Goal: Use online tool/utility: Utilize a website feature to perform a specific function

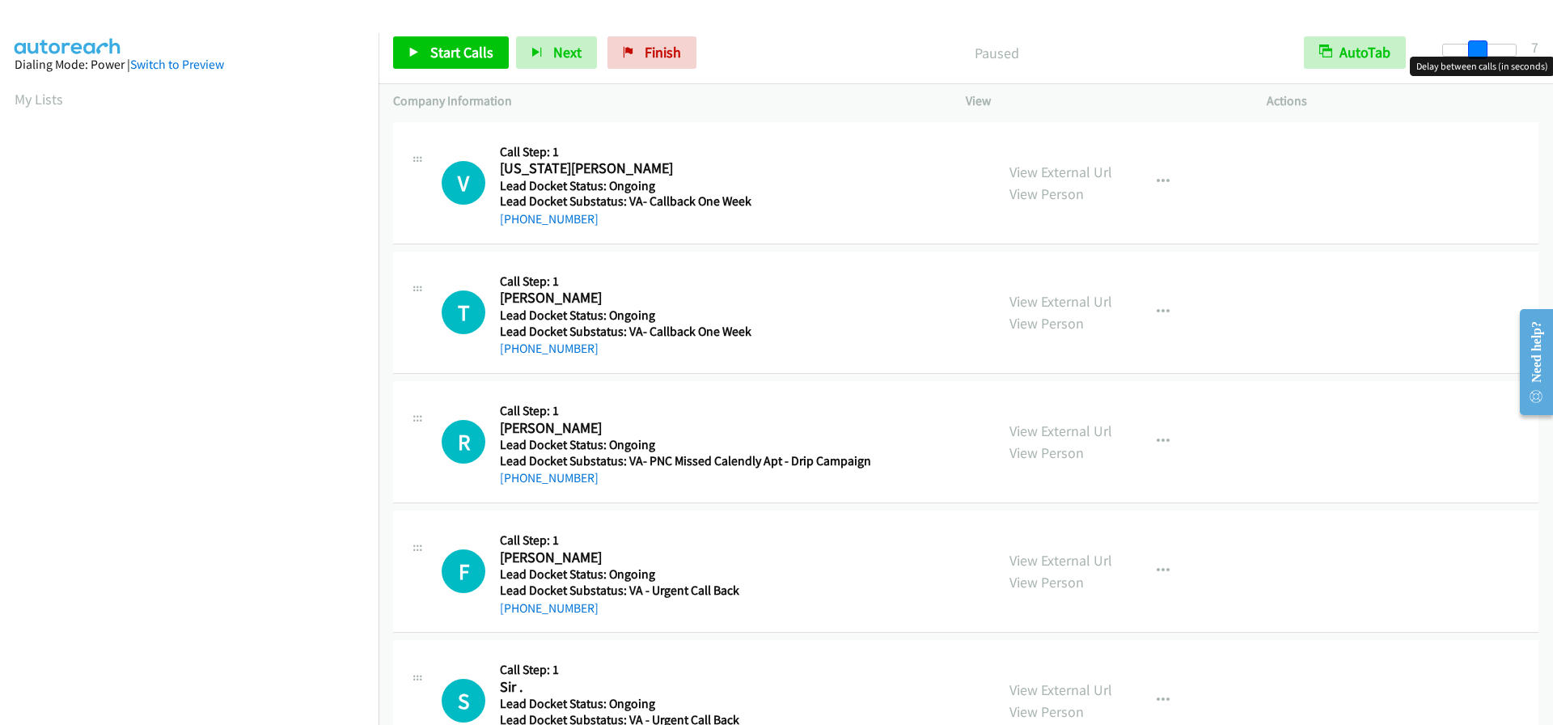
drag, startPoint x: 1443, startPoint y: 51, endPoint x: 1476, endPoint y: 57, distance: 33.0
click at [1476, 57] on body "Start Calls Pause Next Finish Paused AutoTab AutoTab 7 Company Information Info…" at bounding box center [776, 38] width 1553 height 77
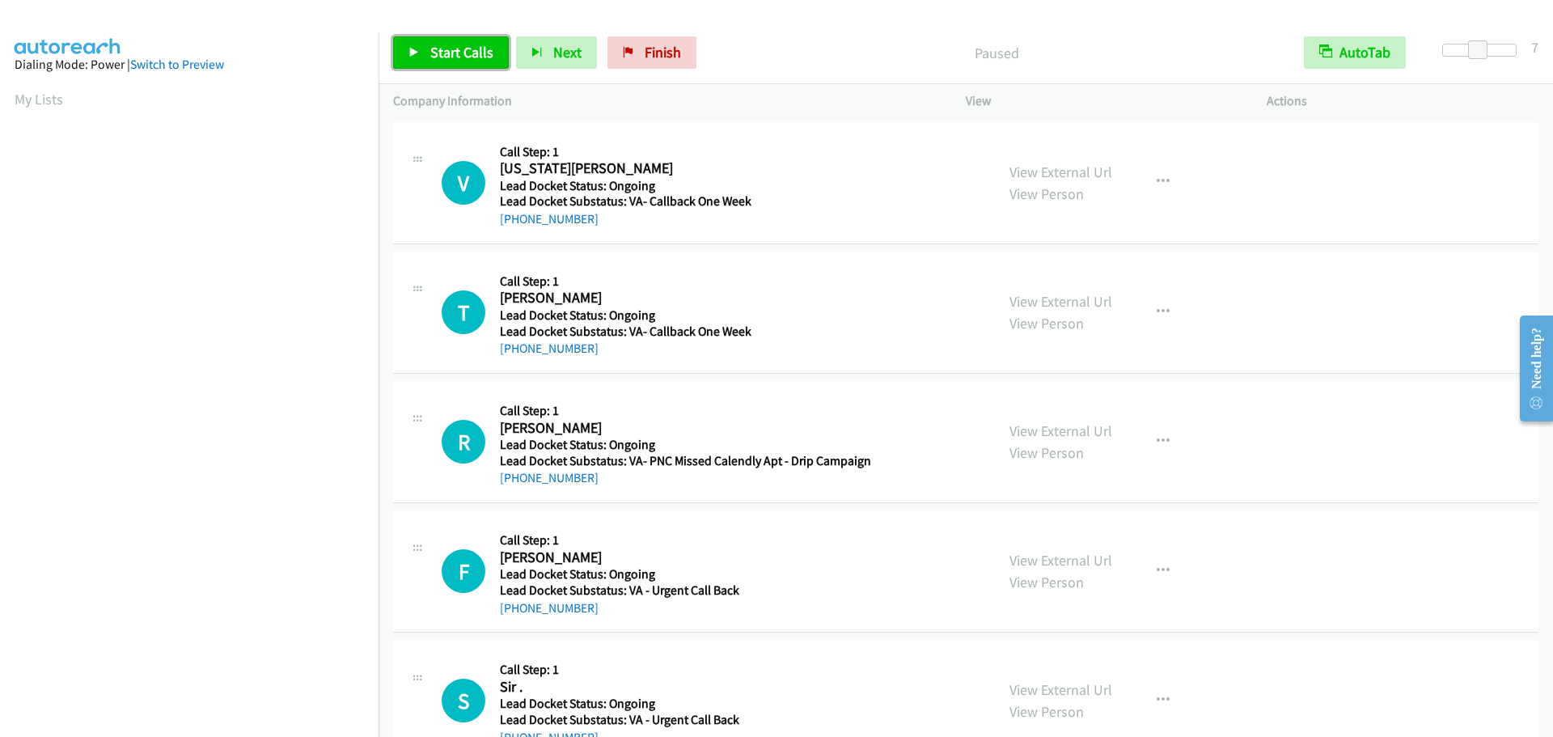
click at [443, 52] on span "Start Calls" at bounding box center [461, 52] width 63 height 19
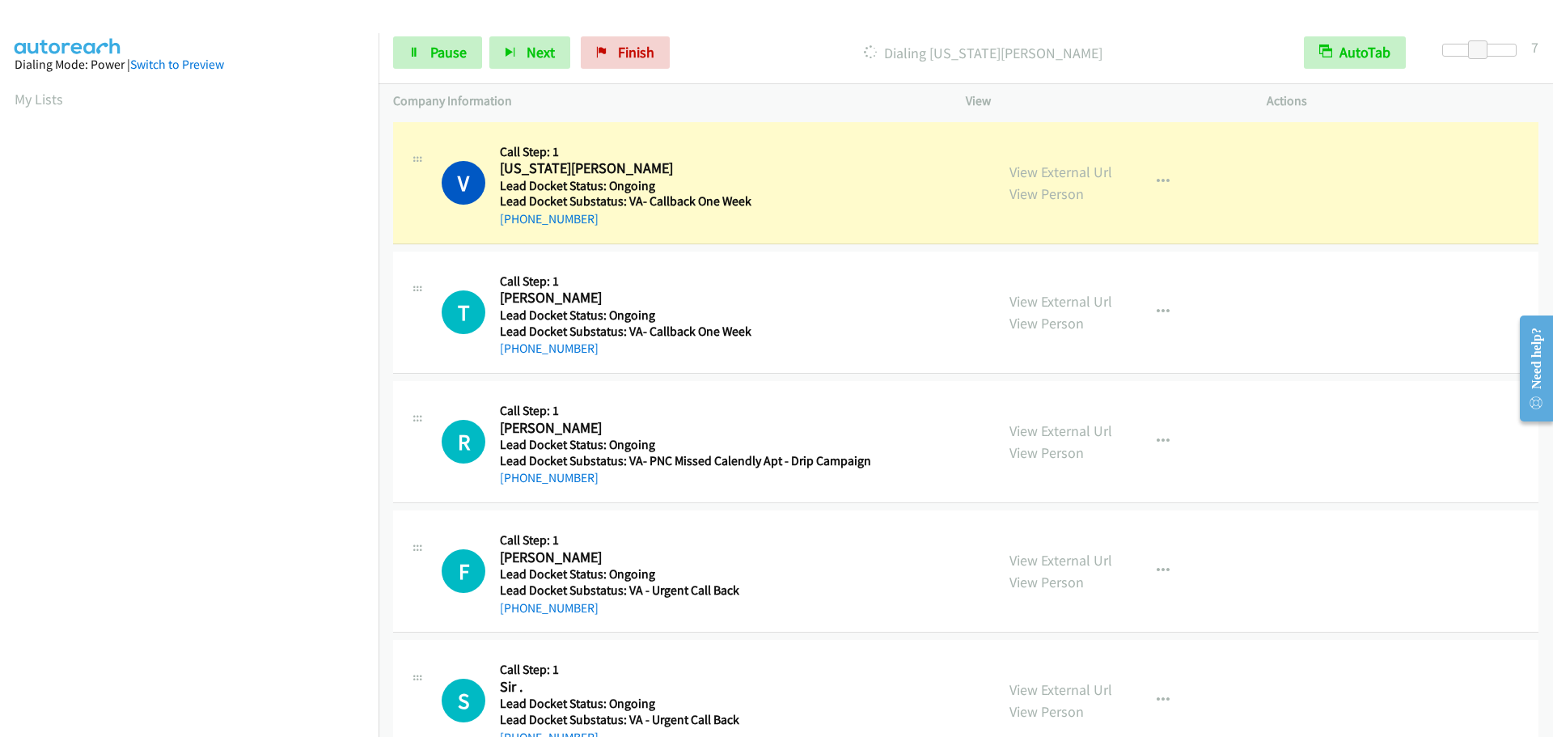
scroll to position [170, 0]
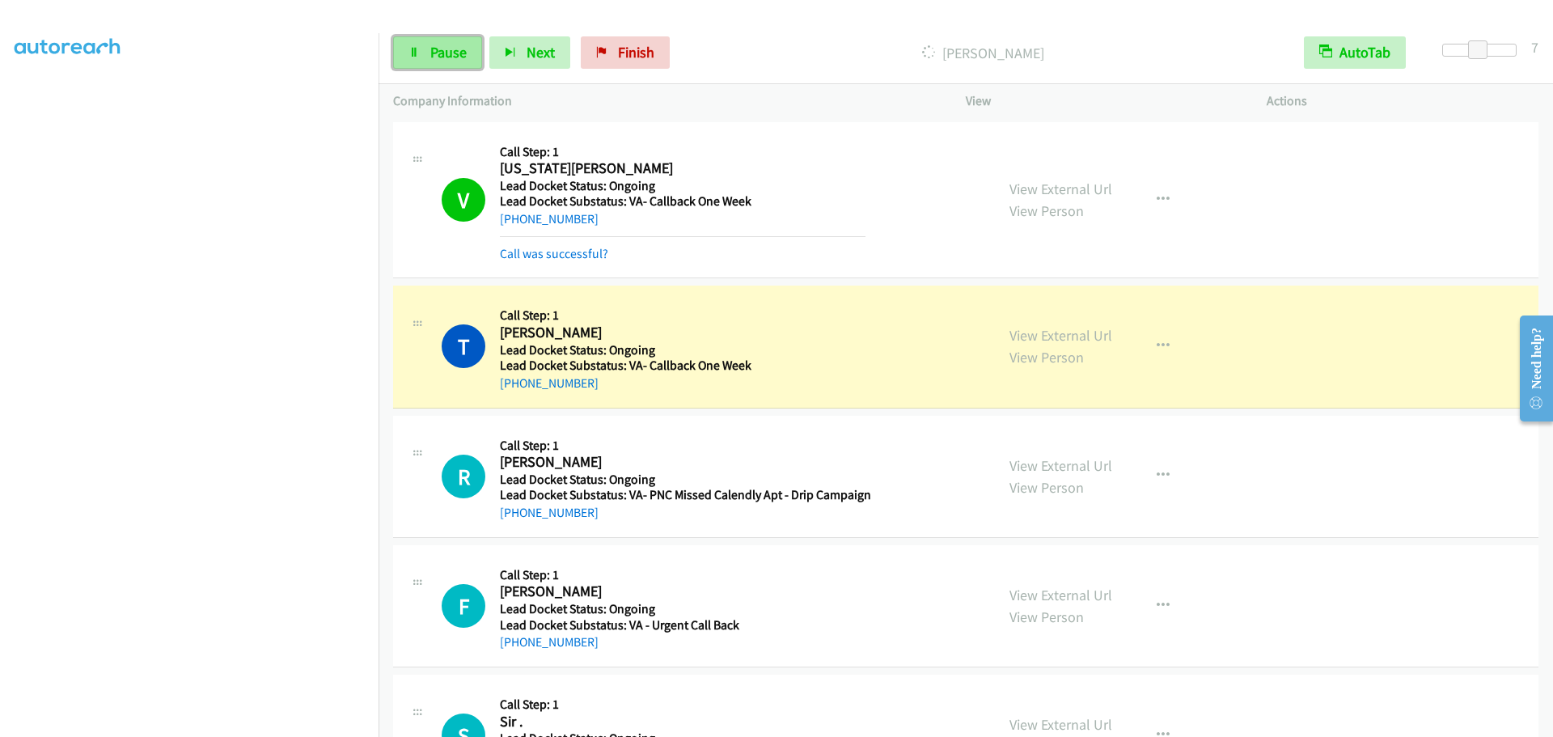
click at [423, 46] on link "Pause" at bounding box center [437, 52] width 89 height 32
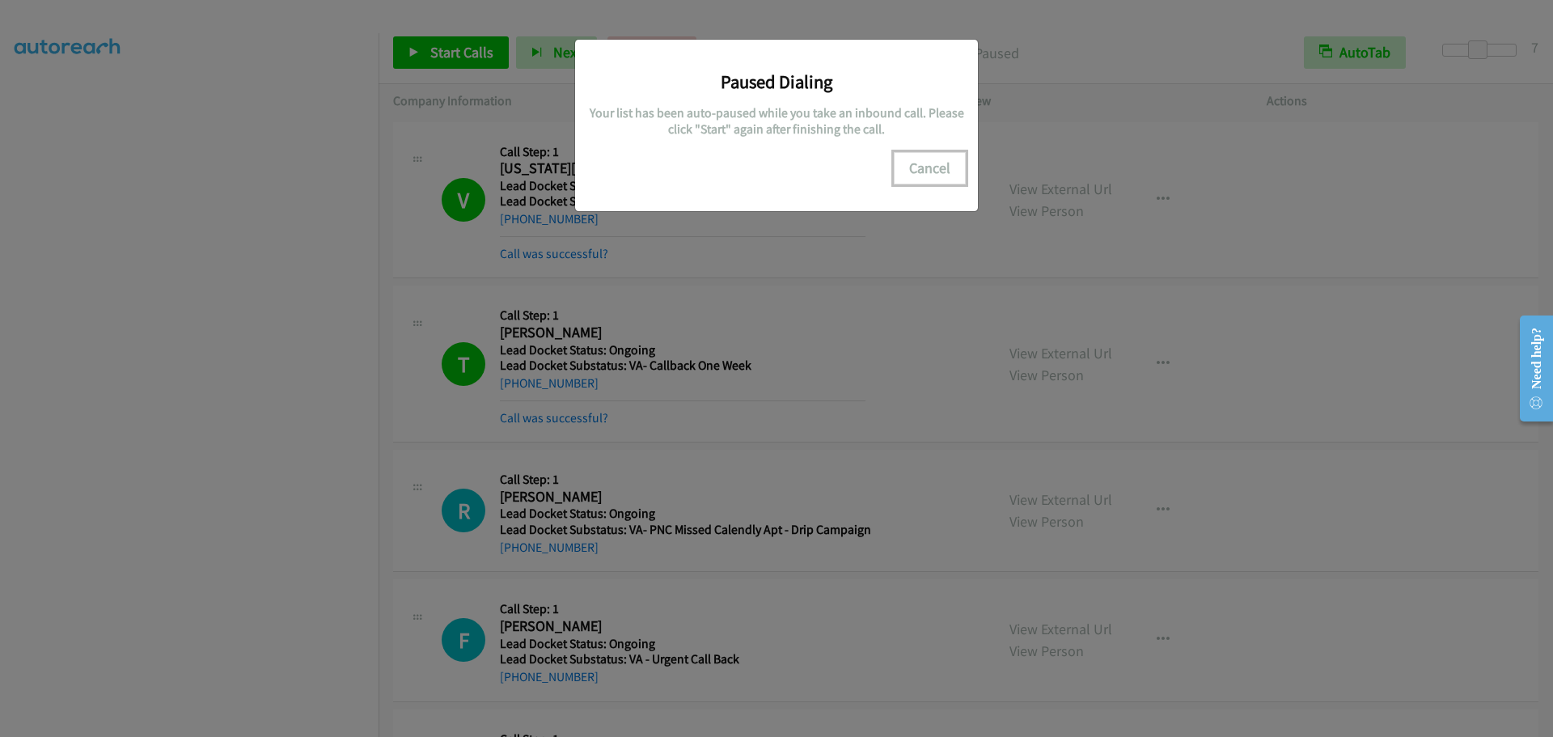
click at [919, 171] on button "Cancel" at bounding box center [930, 168] width 72 height 32
click at [915, 171] on button "Cancel" at bounding box center [930, 168] width 72 height 32
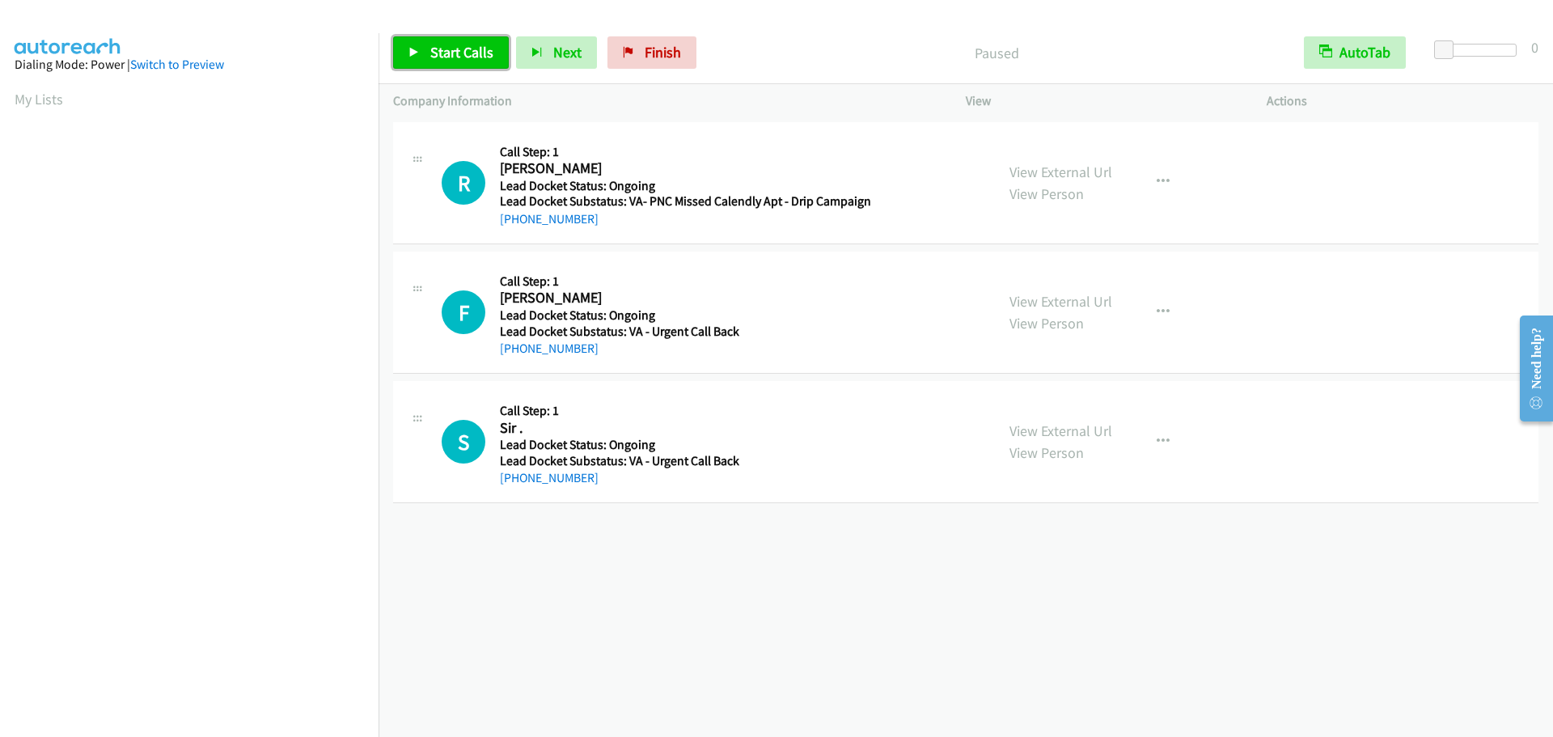
click at [465, 59] on span "Start Calls" at bounding box center [461, 52] width 63 height 19
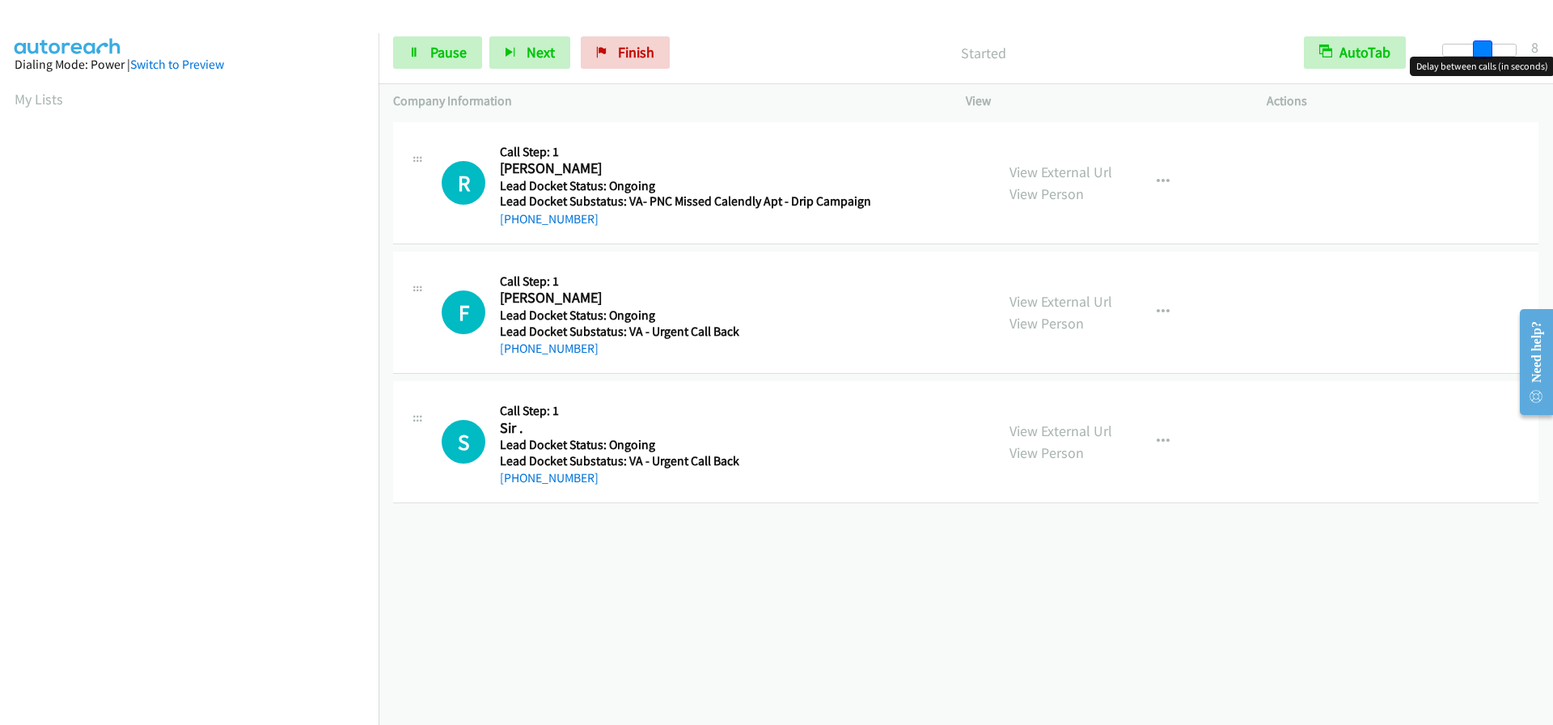
drag, startPoint x: 1443, startPoint y: 47, endPoint x: 1477, endPoint y: 54, distance: 34.7
click at [1478, 54] on span at bounding box center [1482, 49] width 19 height 19
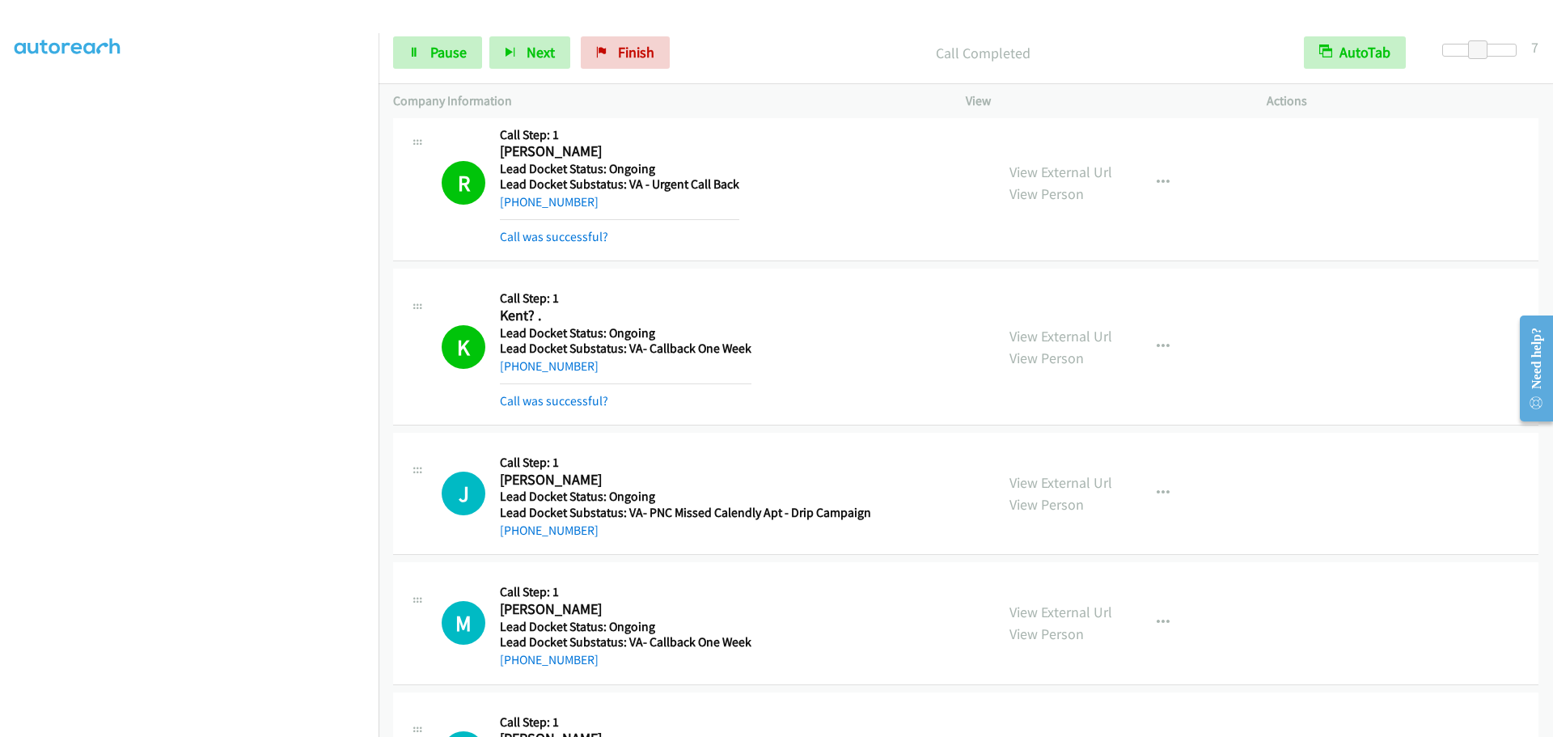
scroll to position [971, 0]
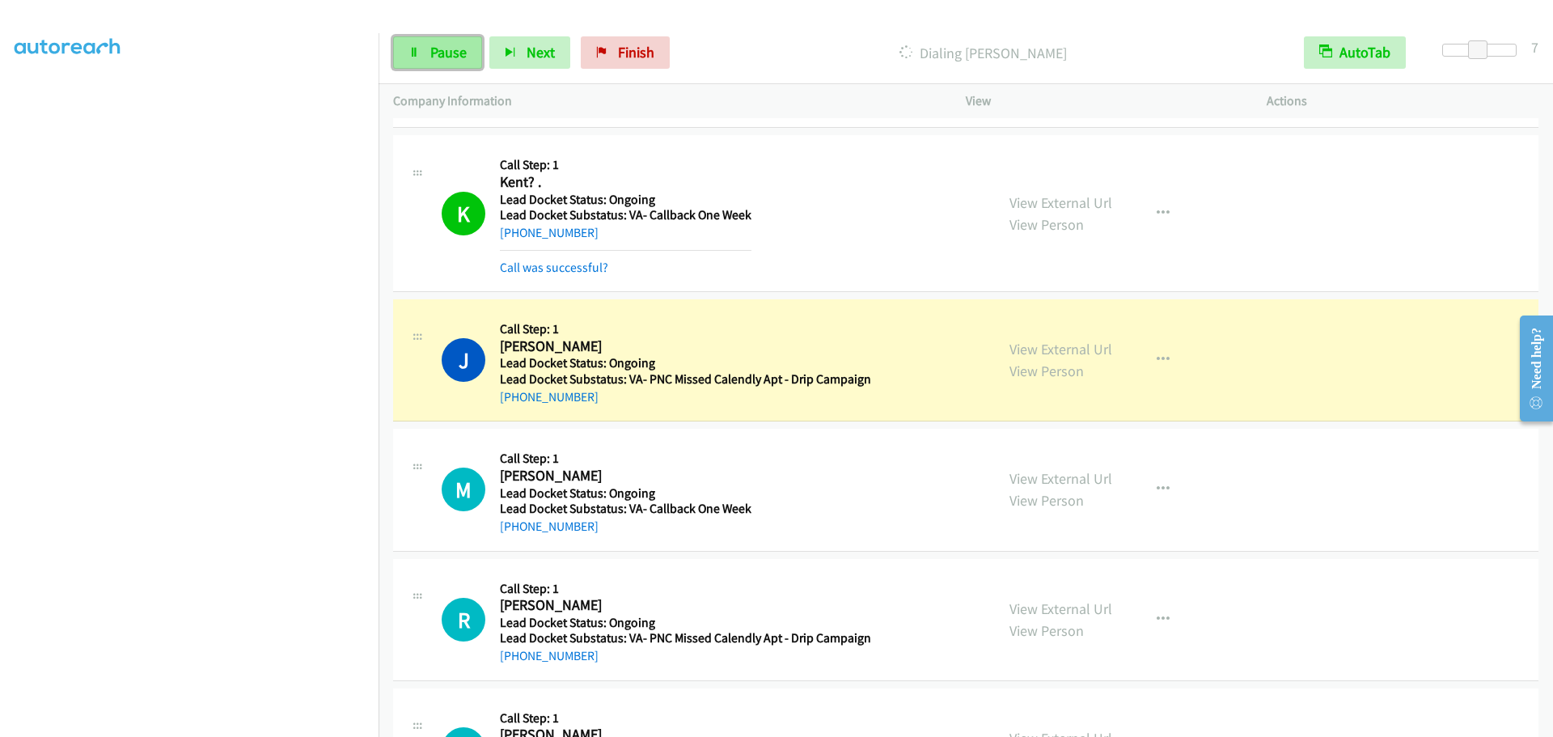
click at [432, 45] on span "Pause" at bounding box center [448, 52] width 36 height 19
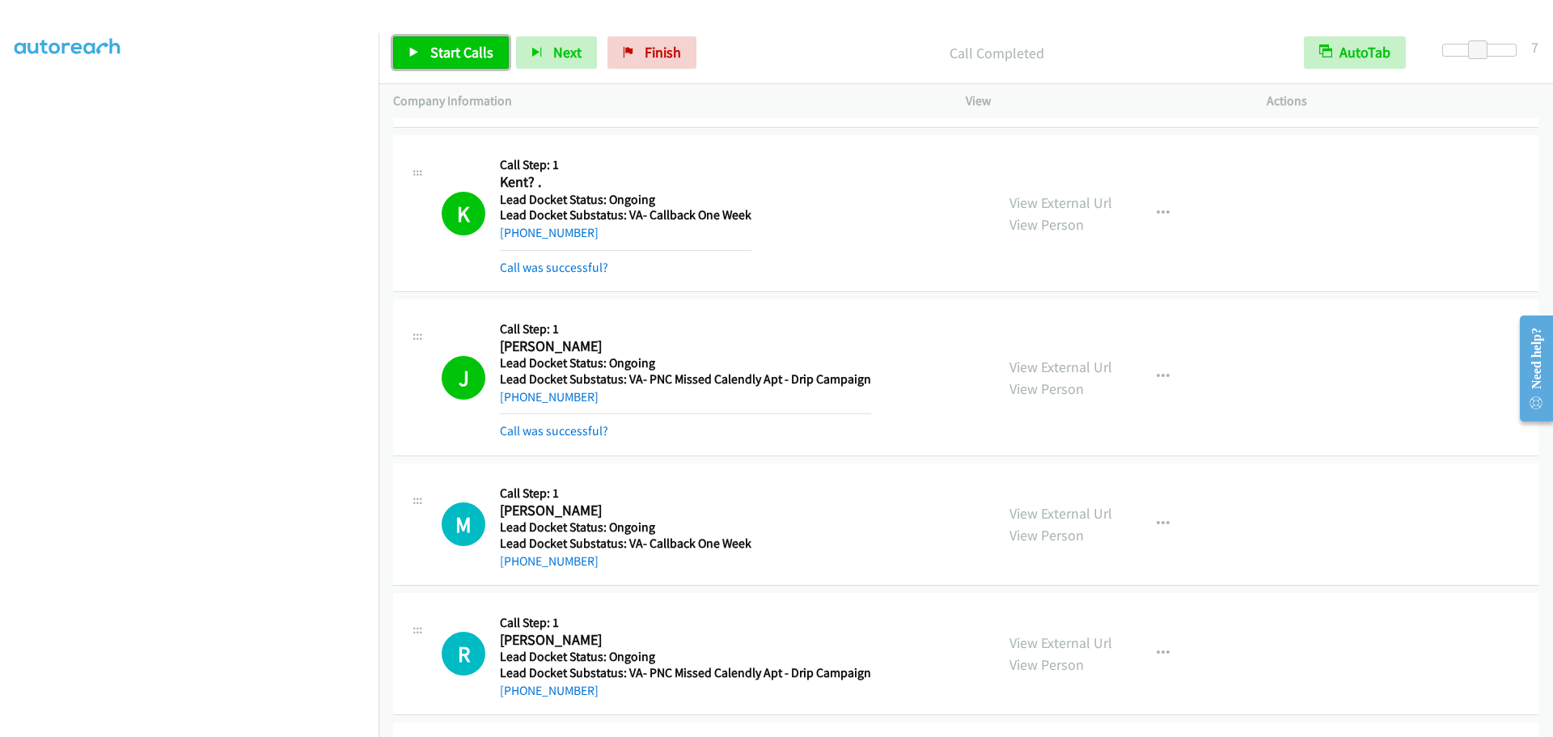
click at [456, 44] on span "Start Calls" at bounding box center [461, 52] width 63 height 19
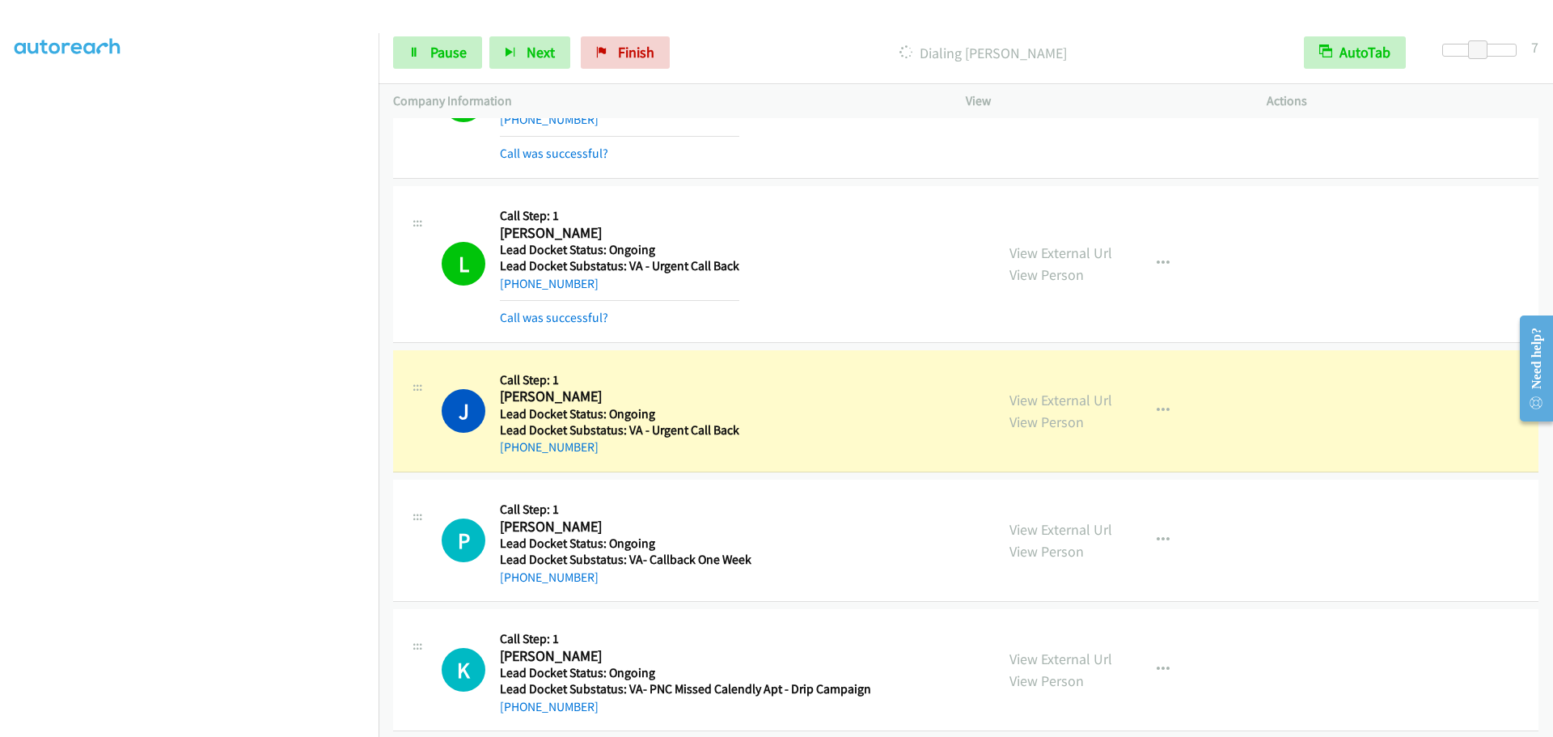
scroll to position [3134, 0]
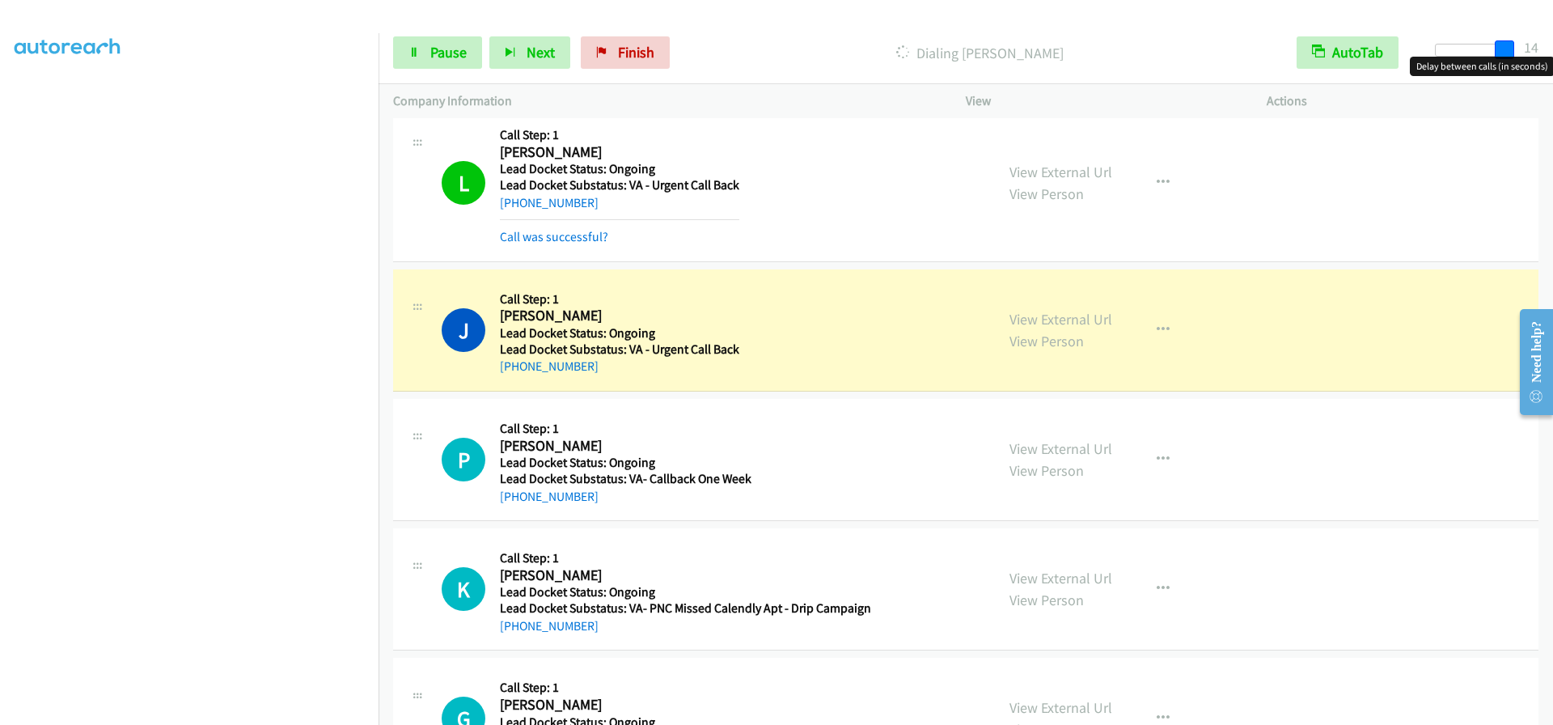
drag, startPoint x: 1488, startPoint y: 49, endPoint x: 1515, endPoint y: 49, distance: 27.5
click at [1510, 49] on div at bounding box center [1472, 50] width 74 height 13
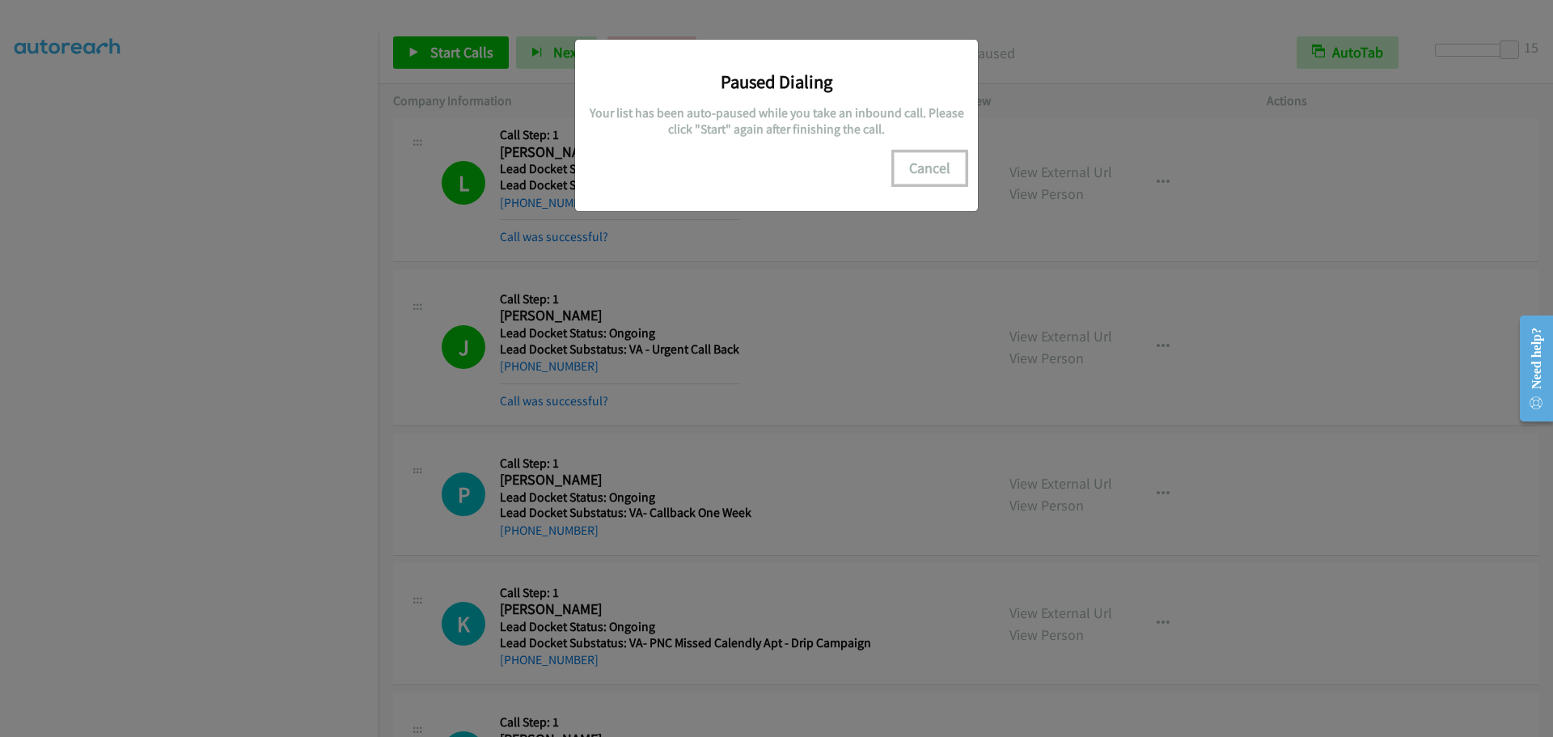
click at [937, 169] on button "Cancel" at bounding box center [930, 168] width 72 height 32
click at [919, 163] on button "Cancel" at bounding box center [930, 168] width 72 height 32
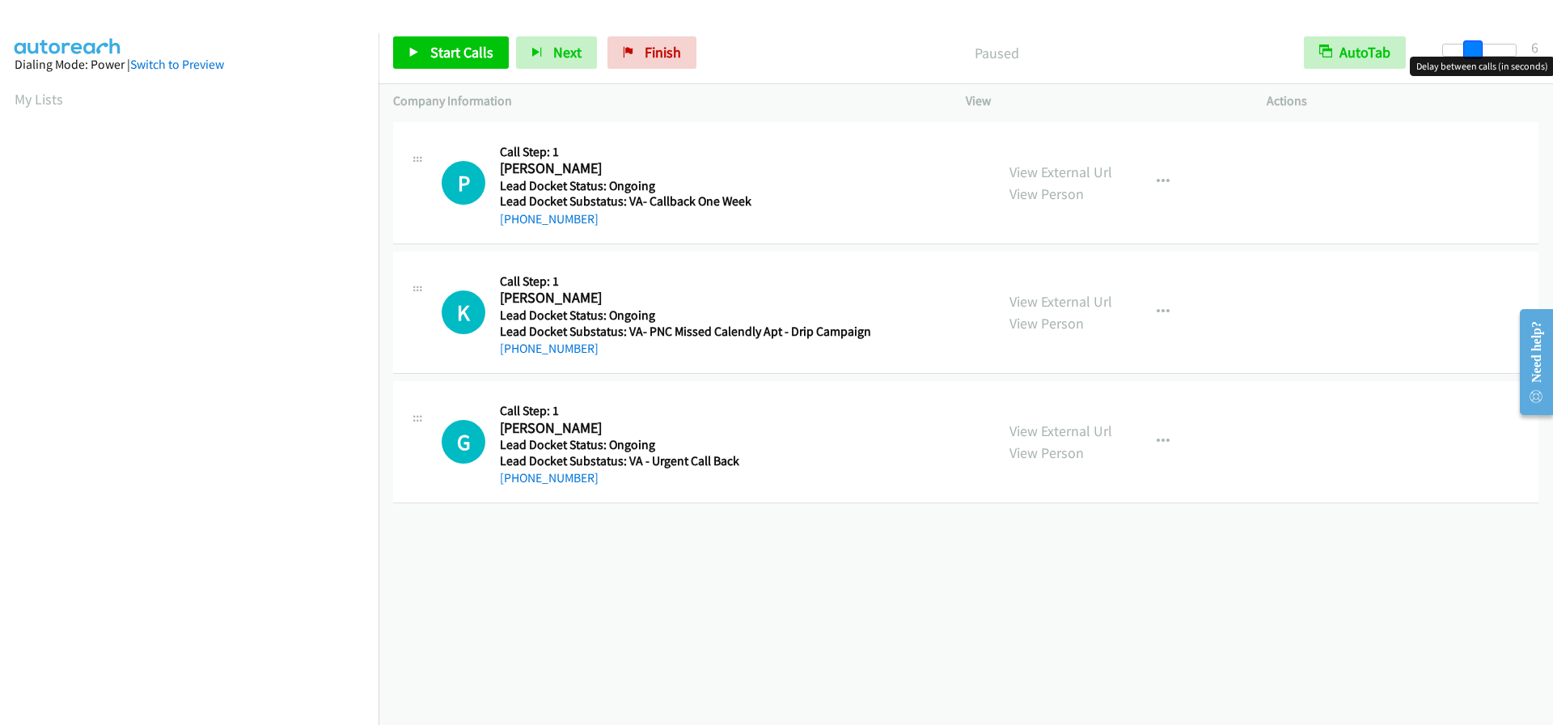
drag, startPoint x: 1443, startPoint y: 53, endPoint x: 1473, endPoint y: 55, distance: 30.0
click at [1473, 55] on span at bounding box center [1472, 49] width 19 height 19
drag, startPoint x: 1472, startPoint y: 51, endPoint x: 1491, endPoint y: 51, distance: 18.6
click at [1492, 50] on span at bounding box center [1485, 49] width 19 height 19
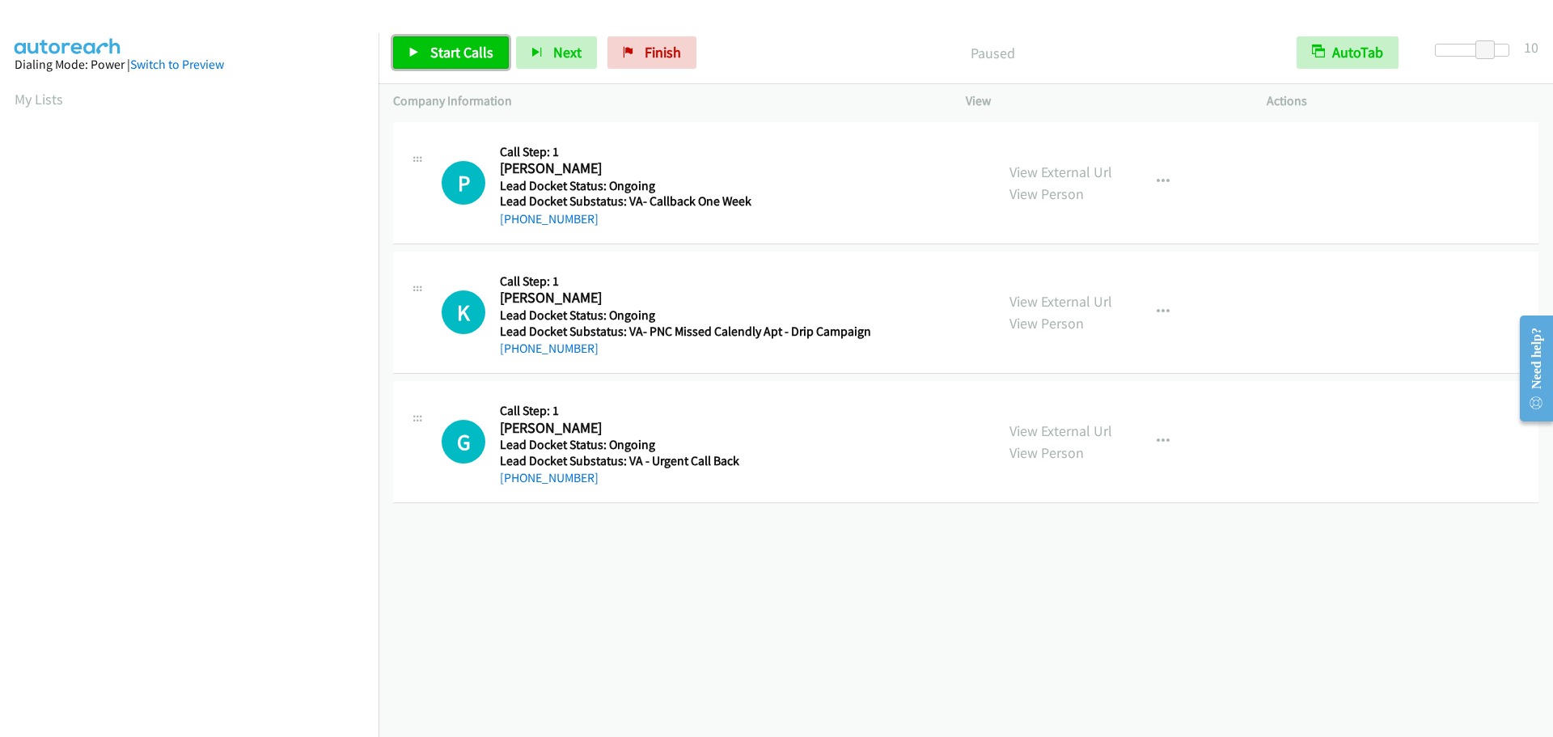
click at [434, 50] on span "Start Calls" at bounding box center [461, 52] width 63 height 19
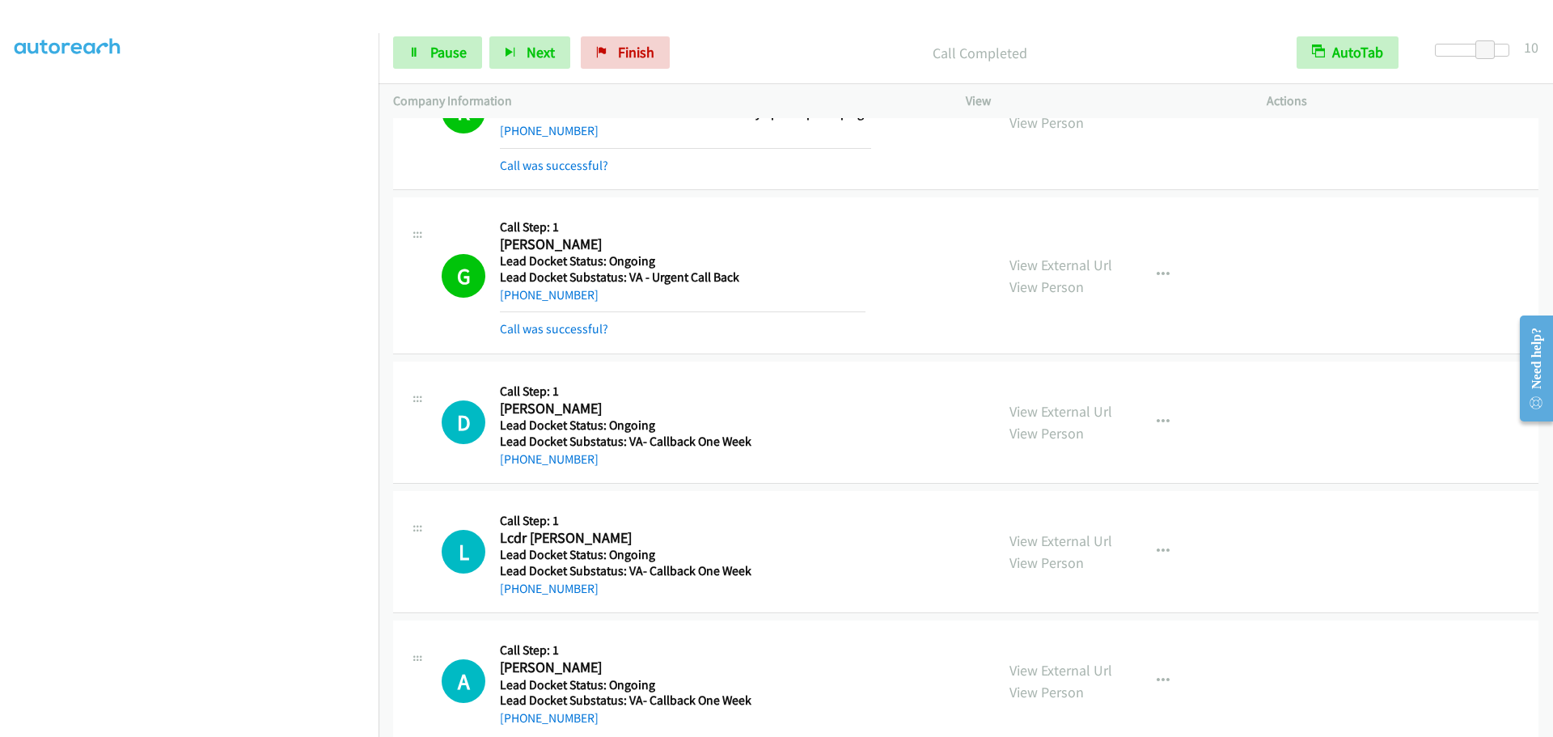
scroll to position [282, 0]
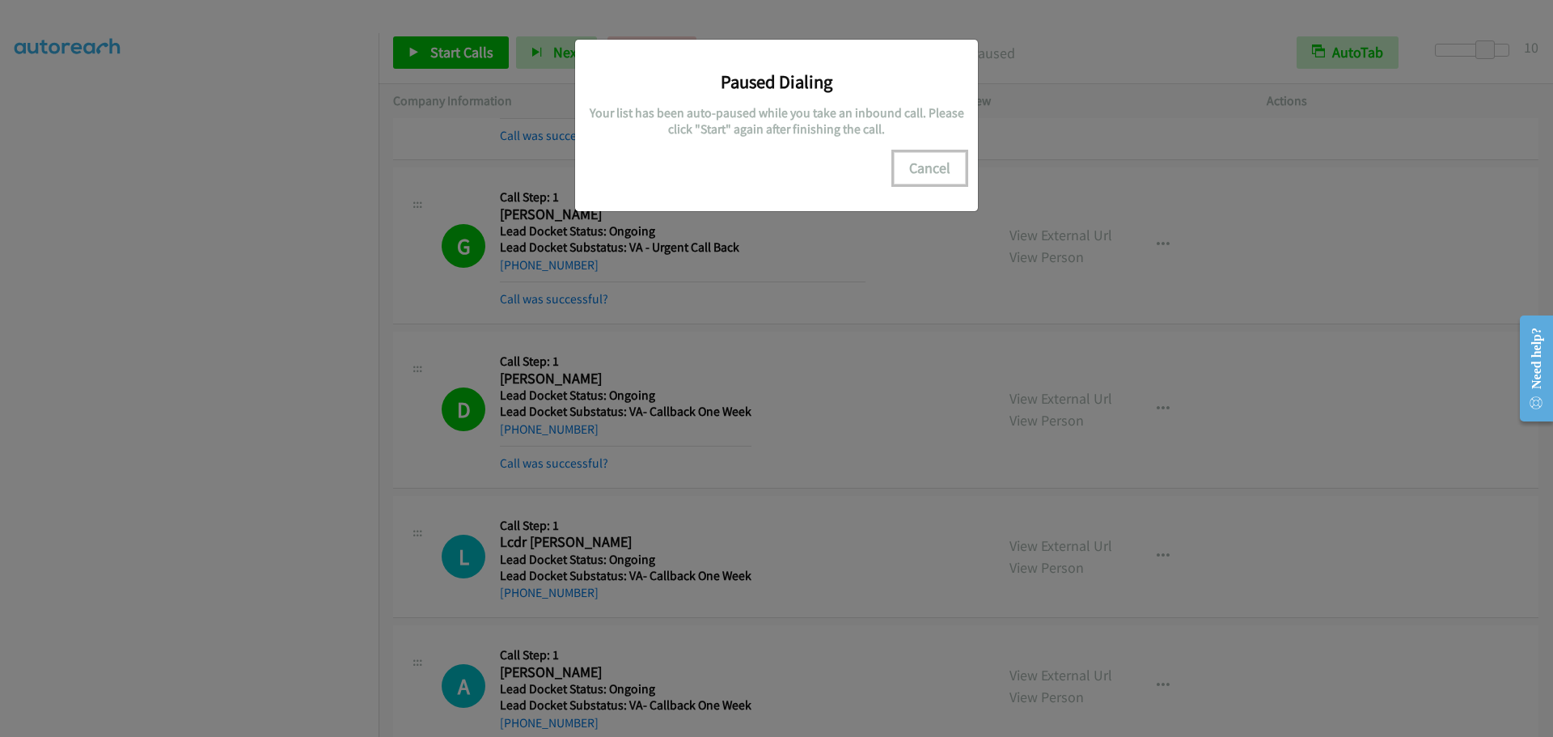
click at [927, 159] on button "Cancel" at bounding box center [930, 168] width 72 height 32
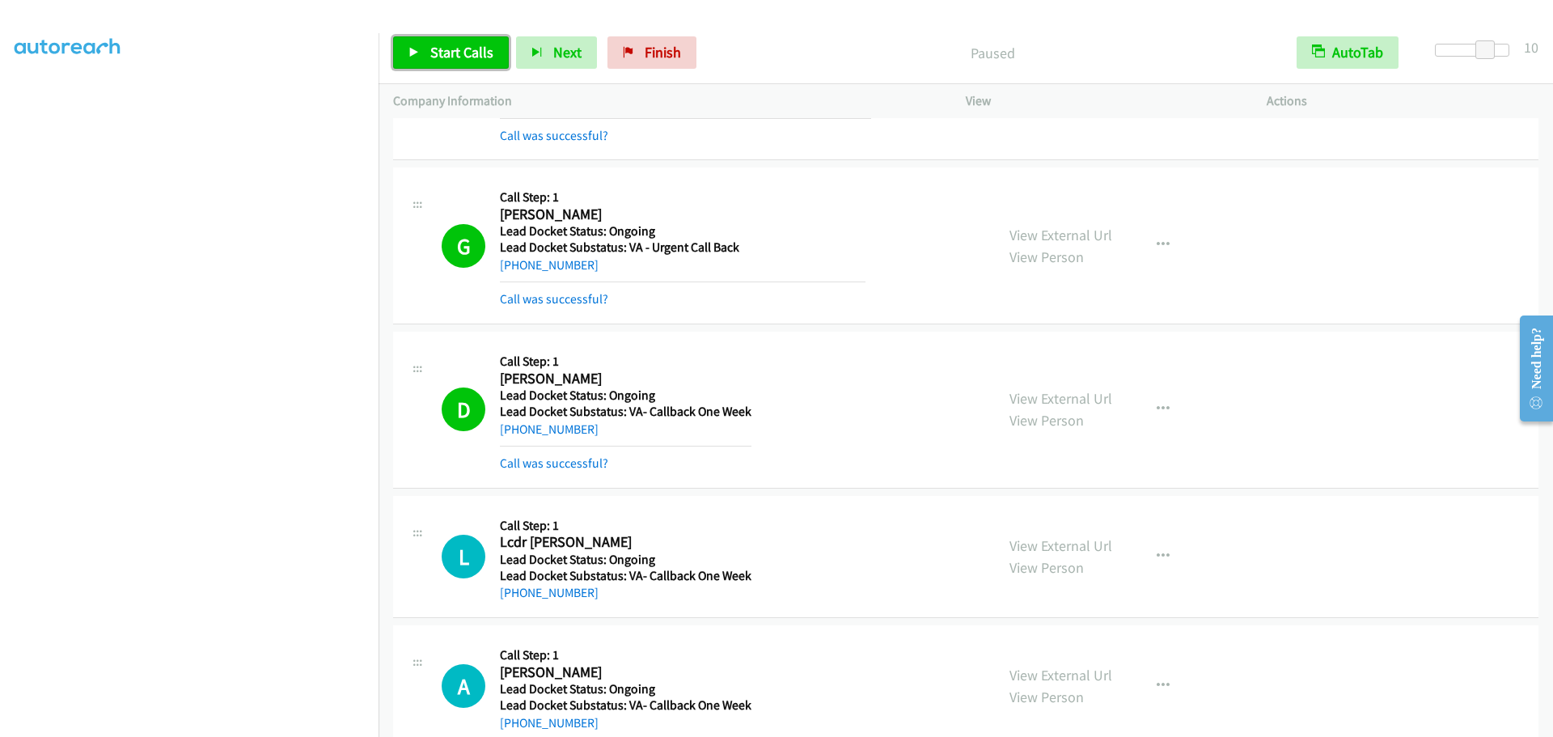
click at [445, 49] on span "Start Calls" at bounding box center [461, 52] width 63 height 19
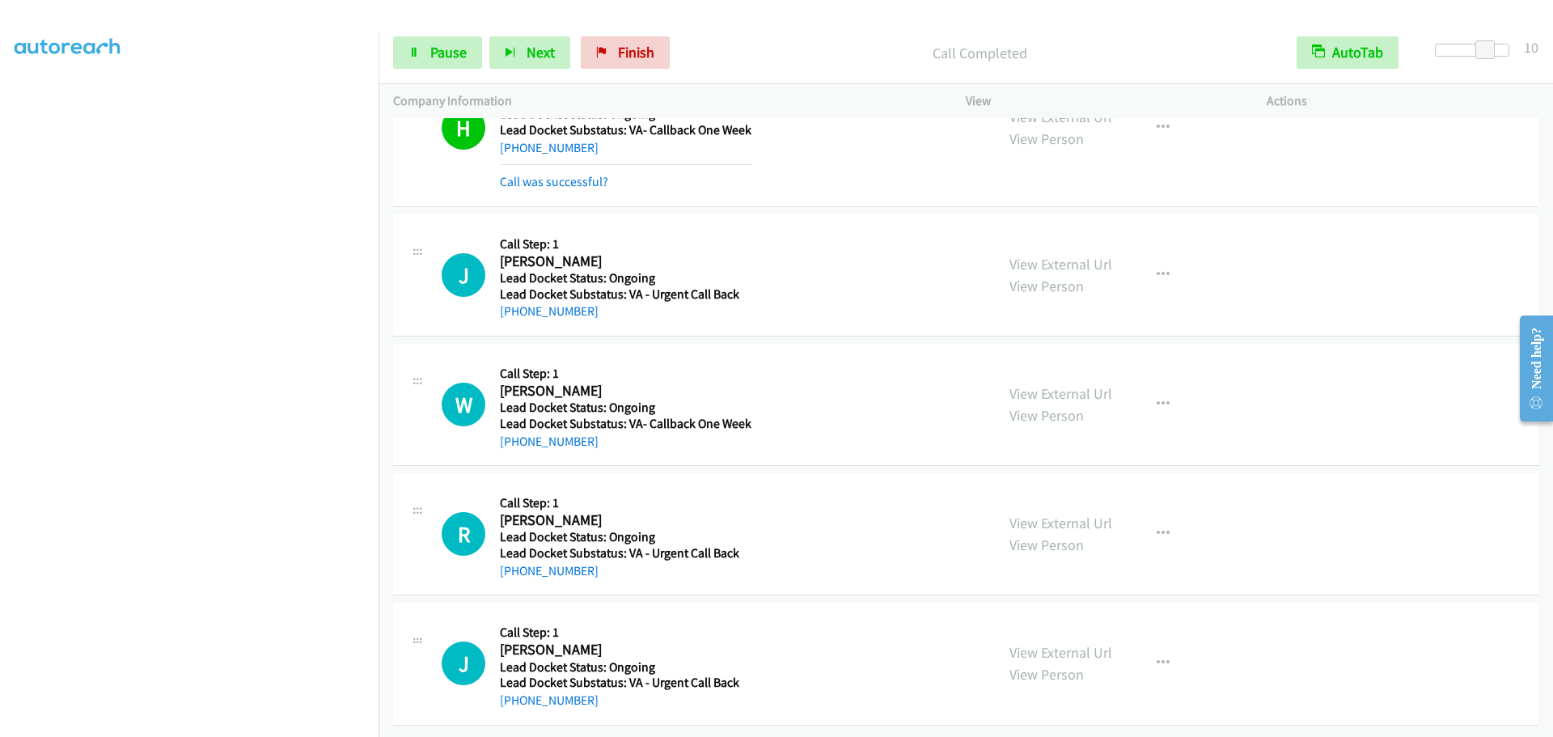
scroll to position [1690, 0]
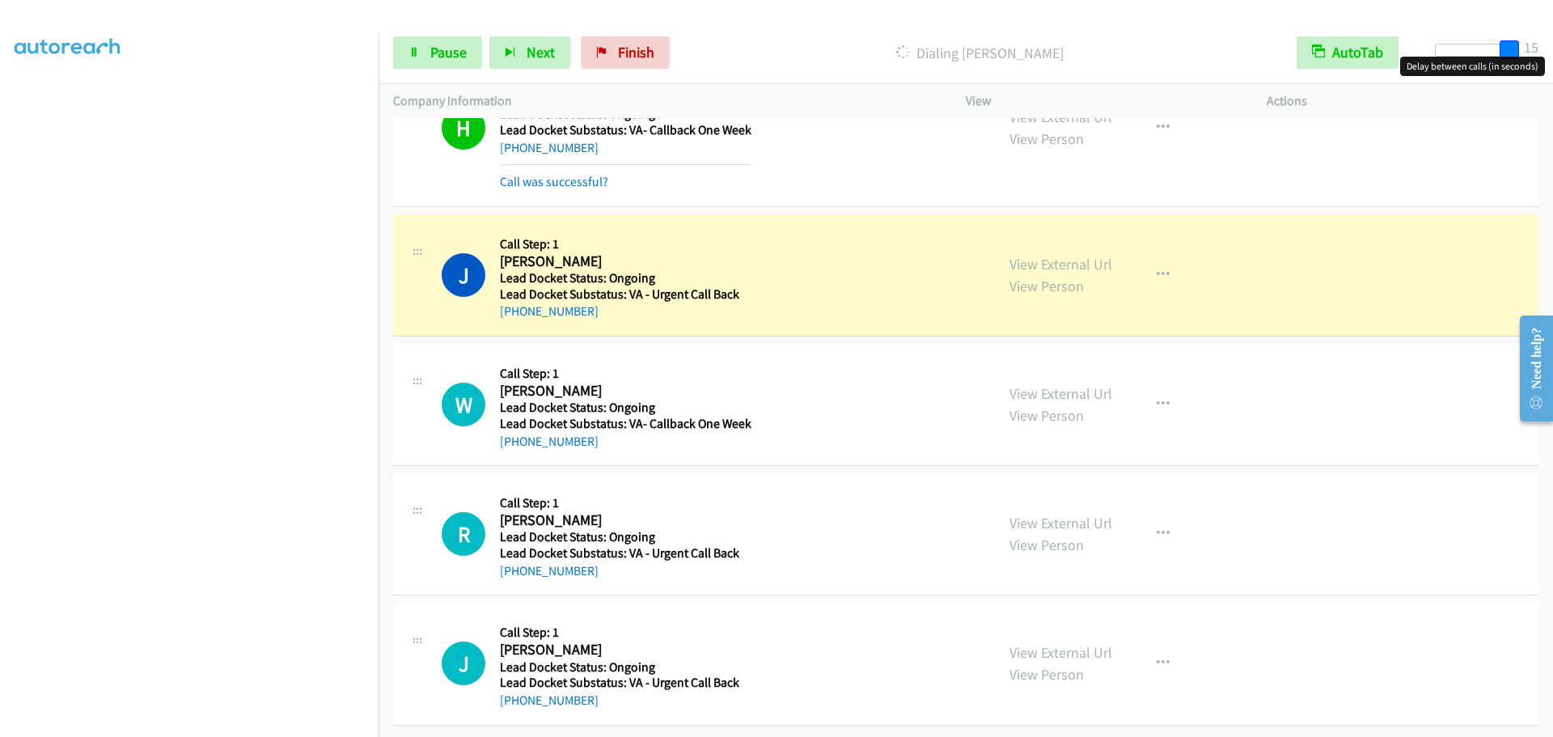
drag, startPoint x: 1487, startPoint y: 49, endPoint x: 1542, endPoint y: 57, distance: 55.5
click at [1542, 57] on body "Start Calls Pause Next Finish Dialing Jermaine Johnson AutoTab AutoTab 15 Compa…" at bounding box center [776, 38] width 1553 height 77
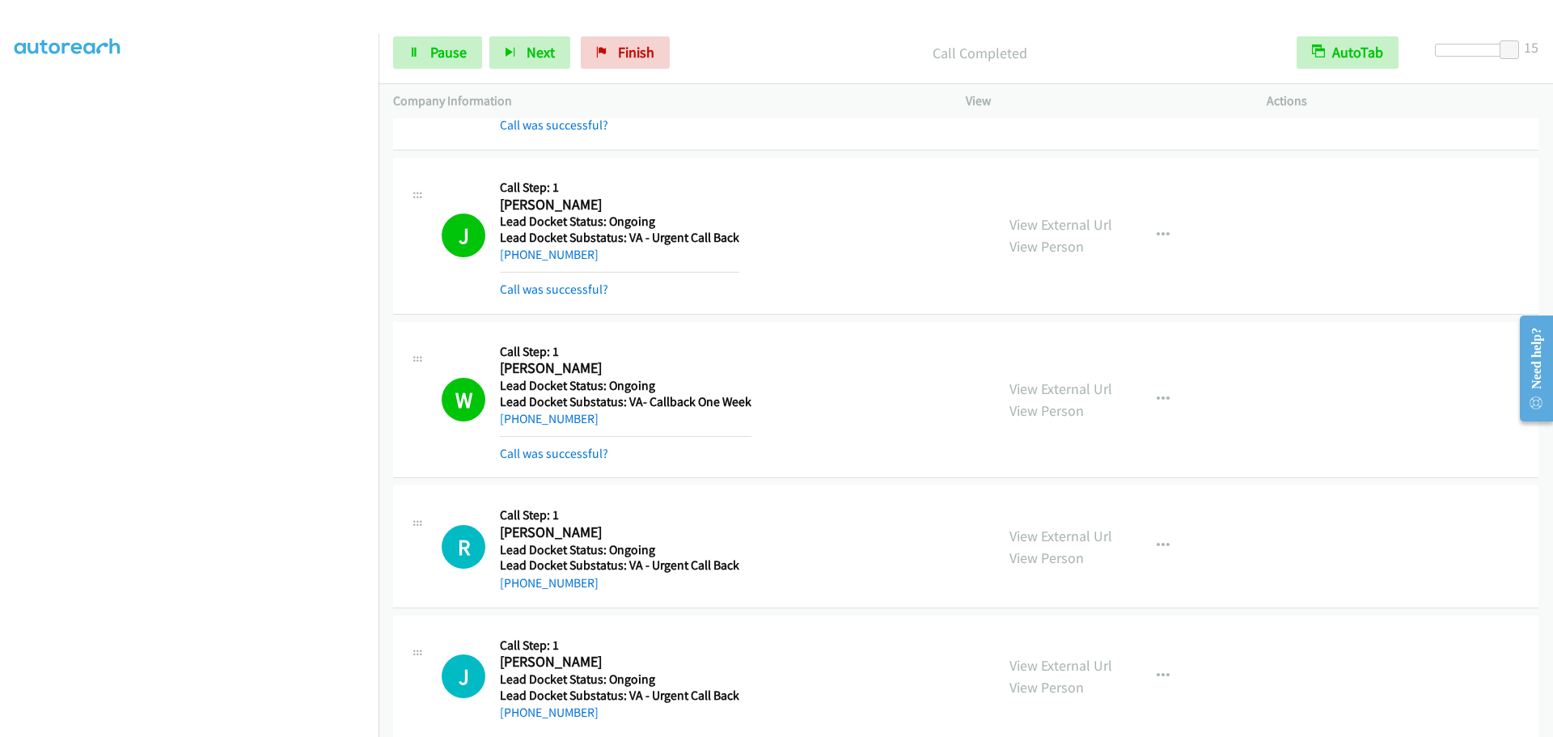
scroll to position [1759, 0]
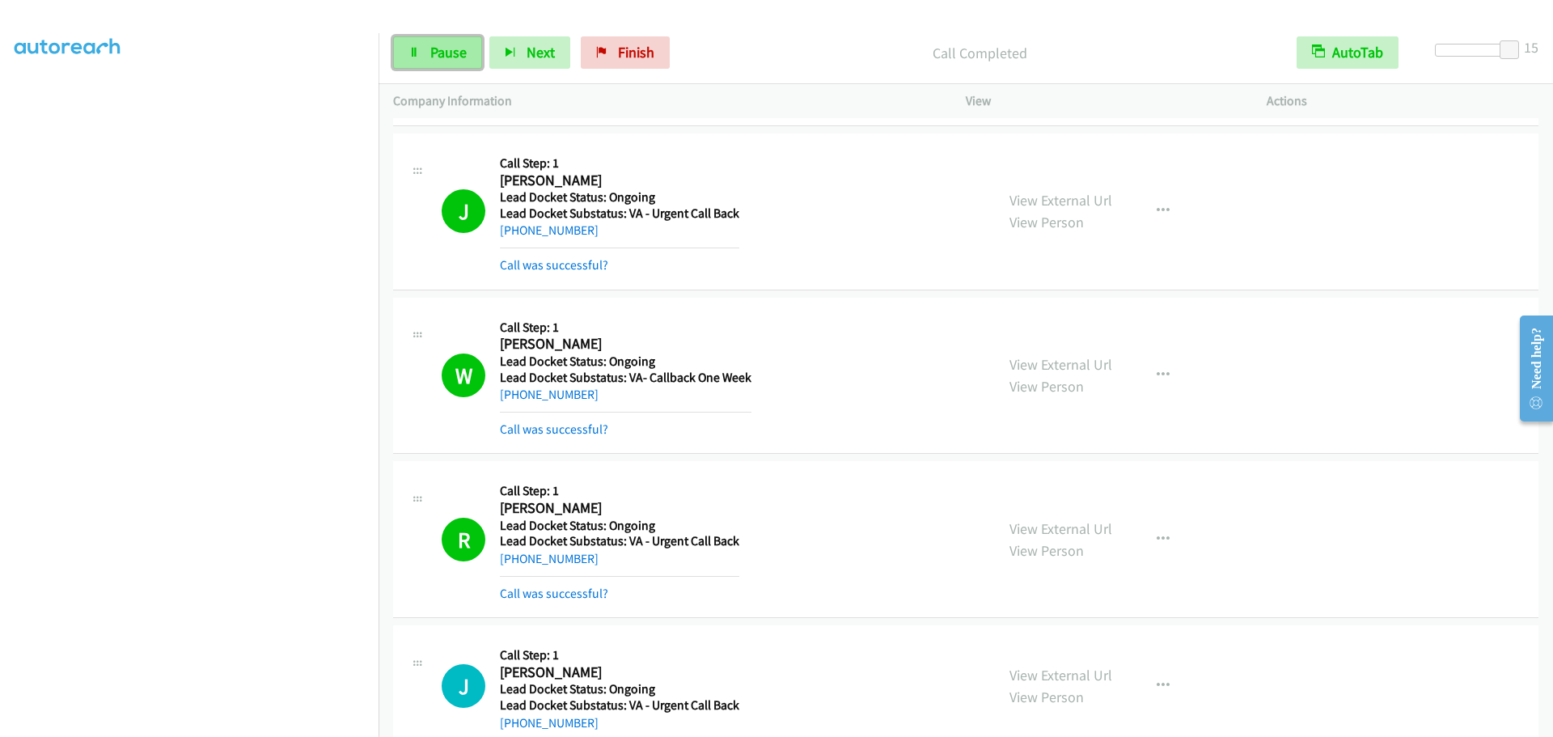
click at [429, 54] on link "Pause" at bounding box center [437, 52] width 89 height 32
click at [434, 46] on span "Start Calls" at bounding box center [461, 52] width 63 height 19
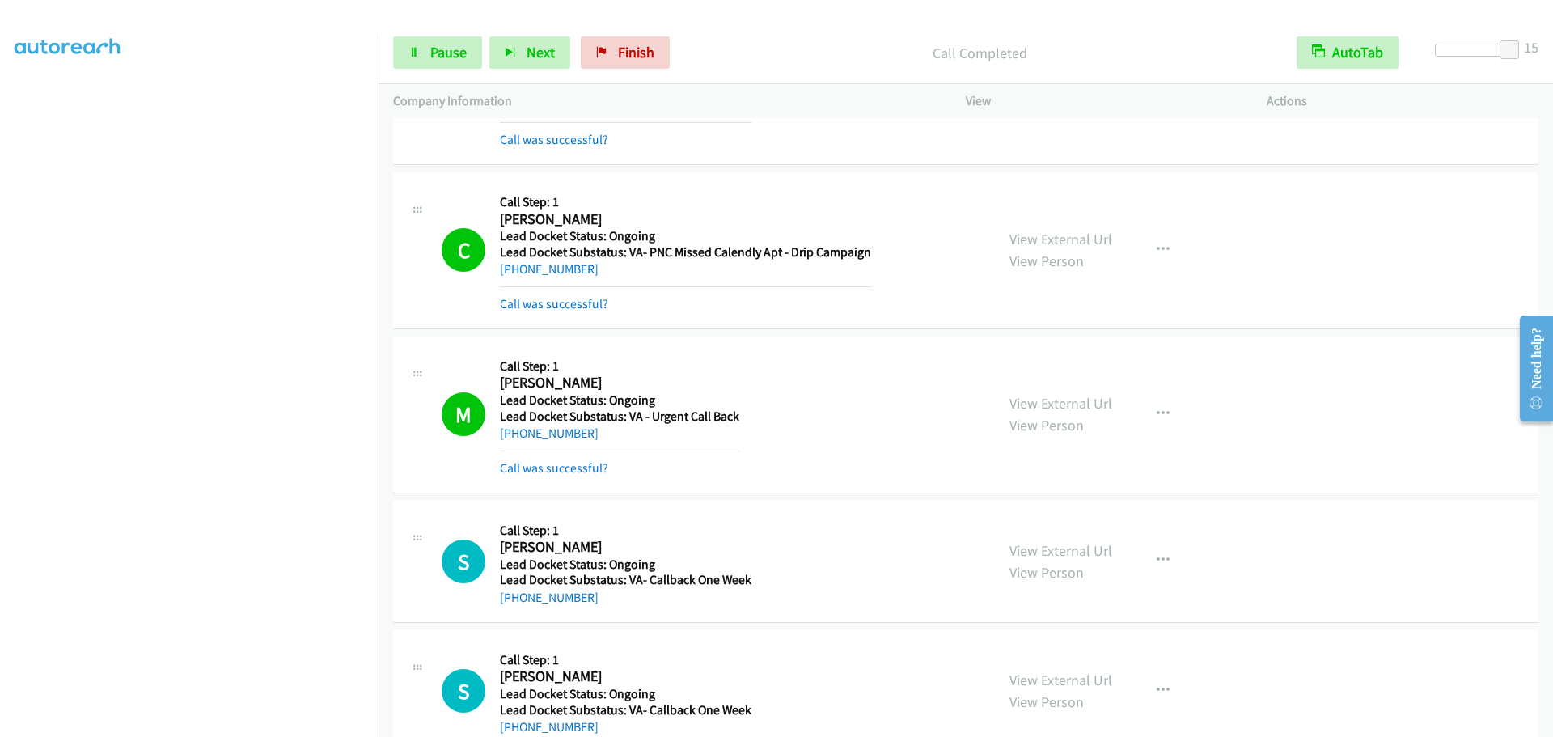
scroll to position [2575, 0]
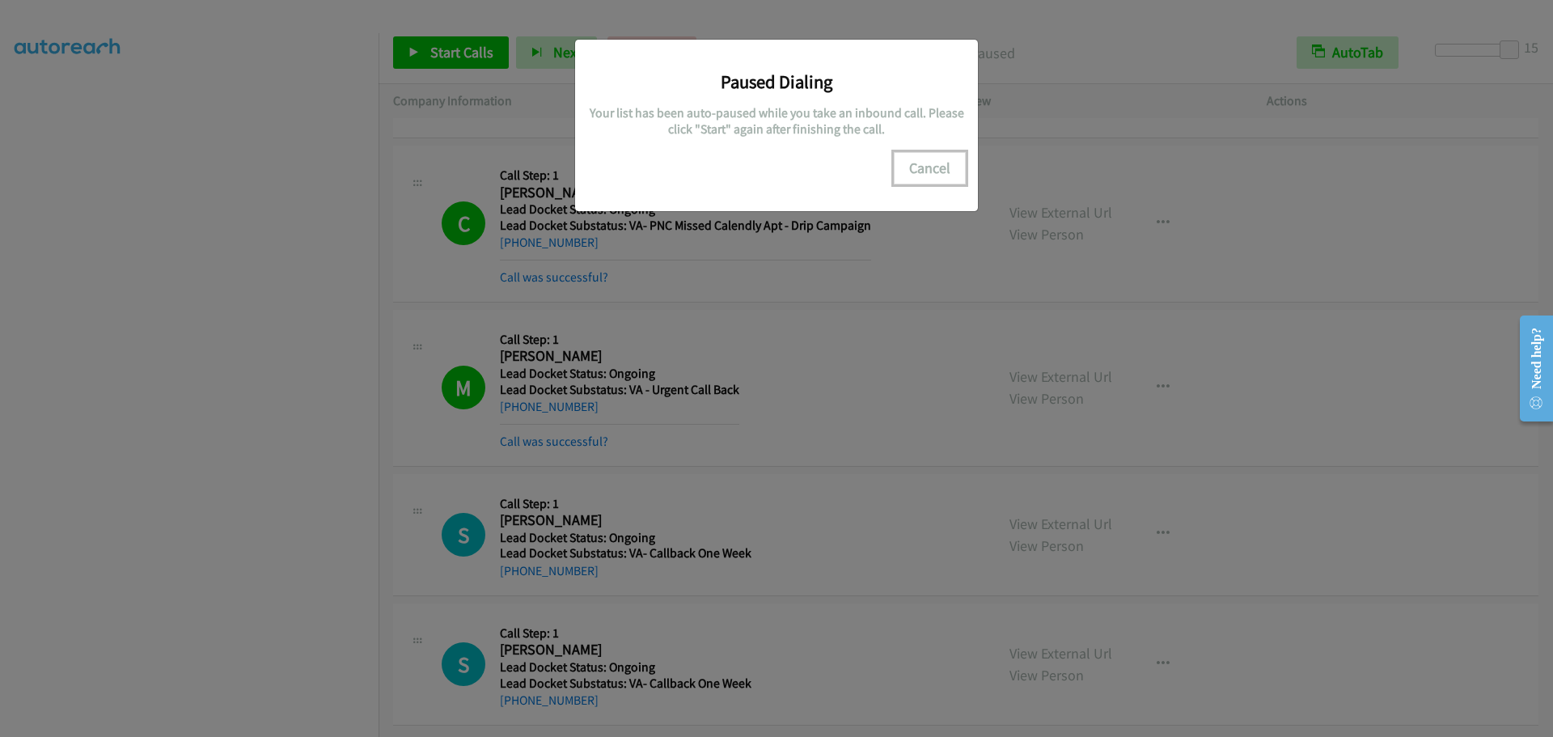
click at [922, 171] on button "Cancel" at bounding box center [930, 168] width 72 height 32
